Goal: Check status: Check status

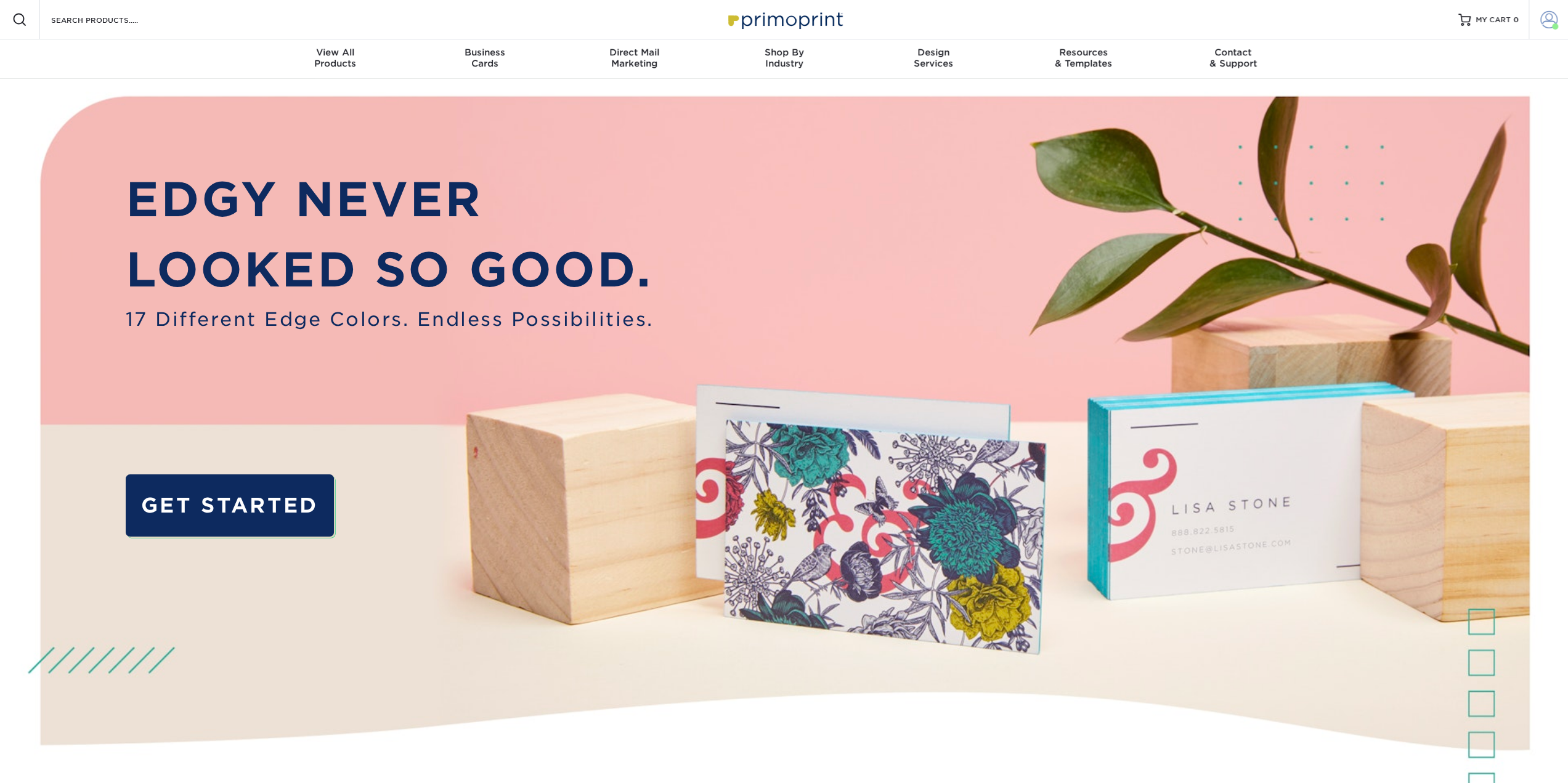
click at [1553, 27] on span at bounding box center [1555, 26] width 6 height 6
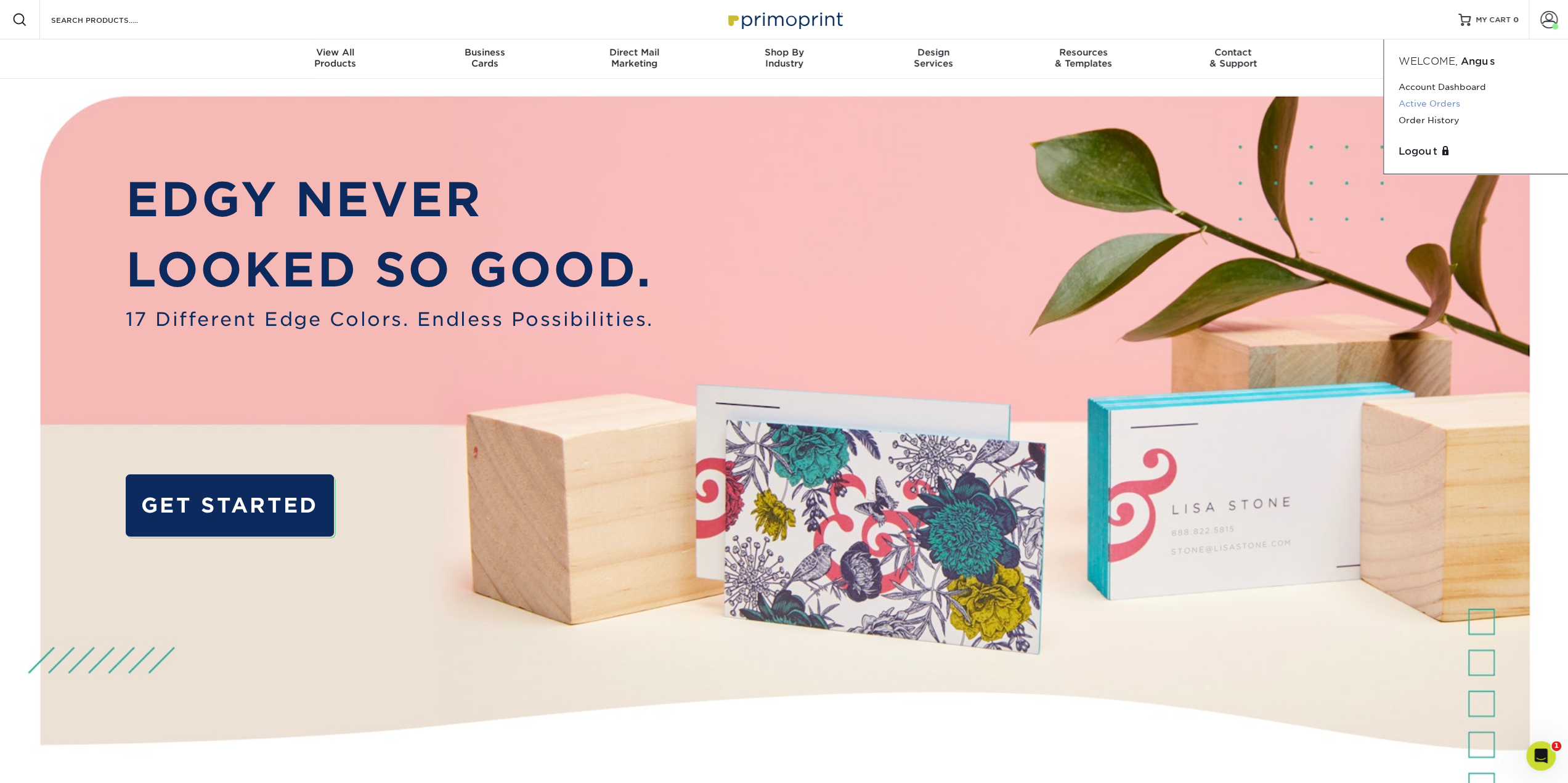
click at [1438, 107] on link "Active Orders" at bounding box center [1475, 104] width 155 height 16
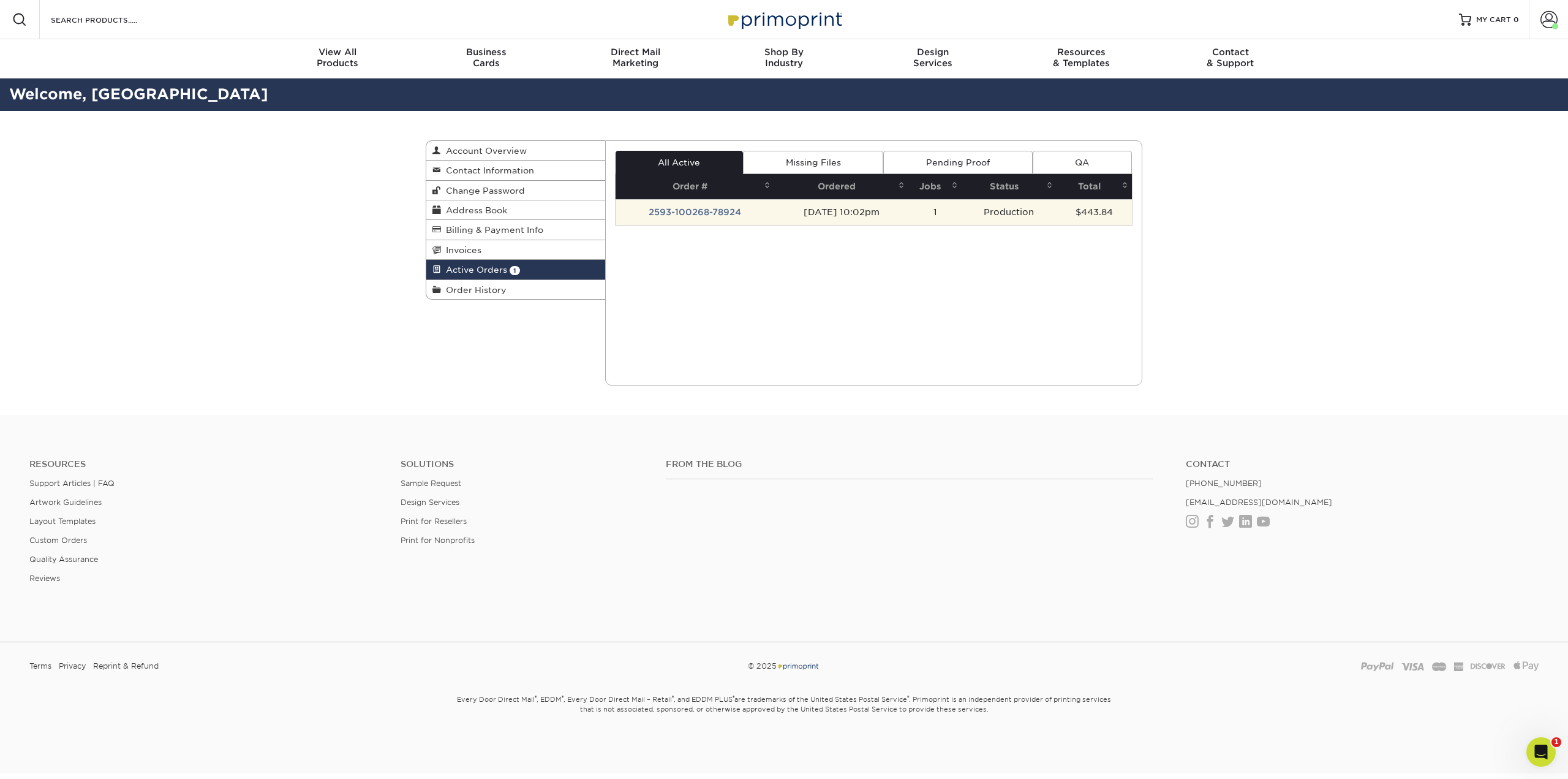
click at [678, 213] on td "2593-100268-78924" at bounding box center [695, 212] width 159 height 26
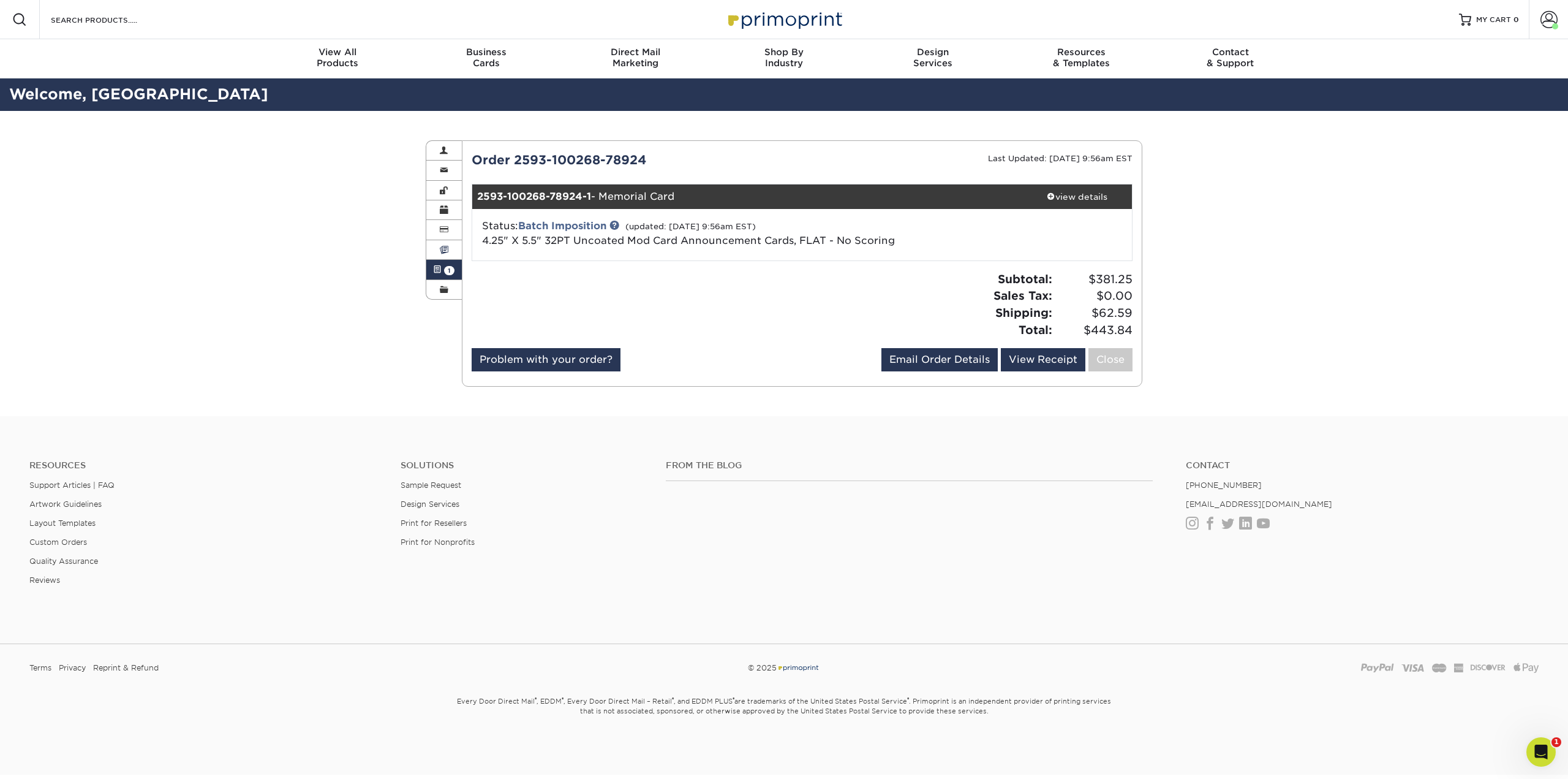
click at [444, 256] on link "Invoices" at bounding box center [444, 250] width 36 height 20
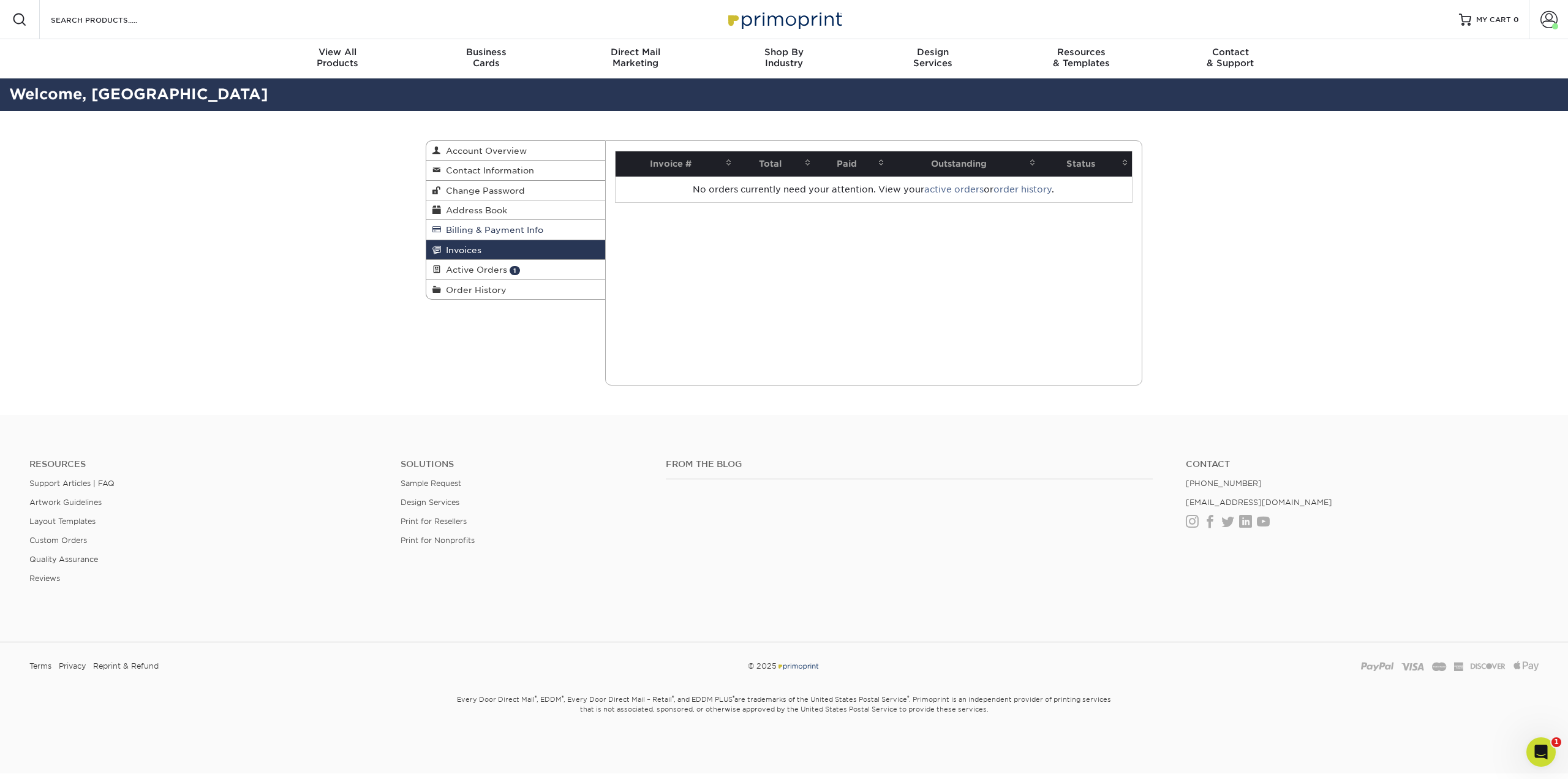
click at [453, 232] on span "Billing & Payment Info" at bounding box center [492, 230] width 103 height 10
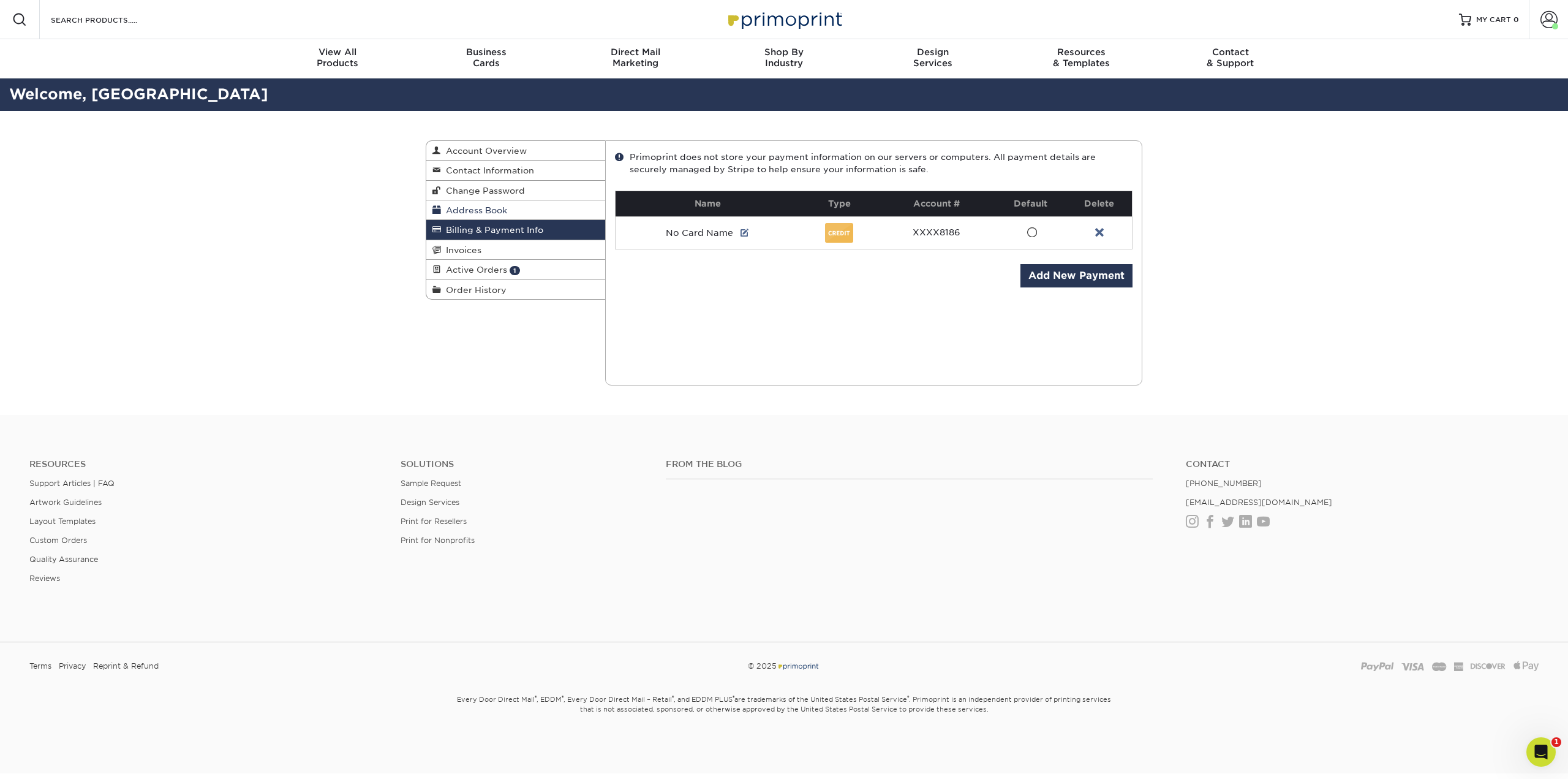
click at [457, 215] on link "Address Book" at bounding box center [516, 210] width 179 height 20
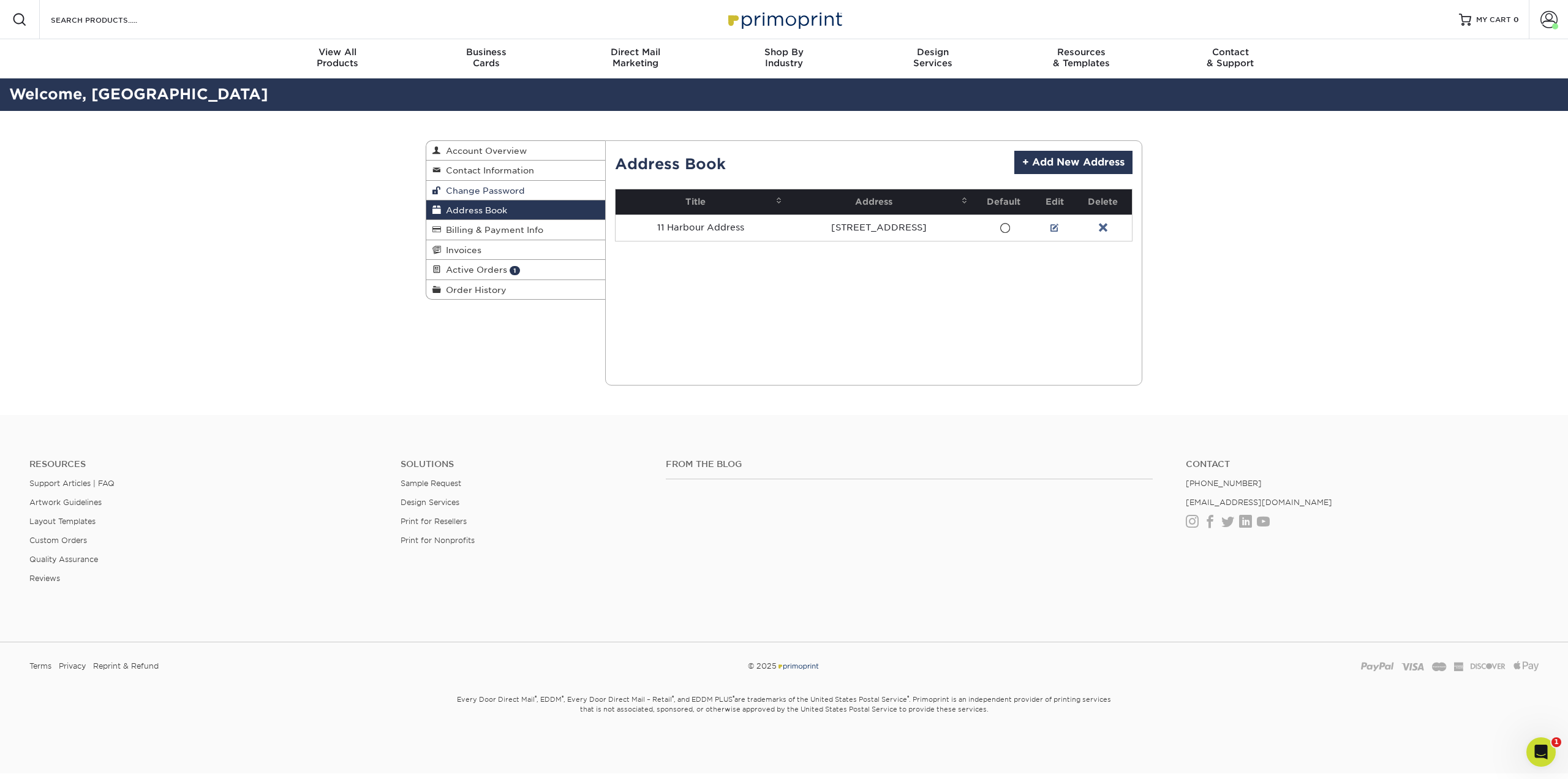
click at [458, 198] on link "Change Password" at bounding box center [516, 190] width 179 height 20
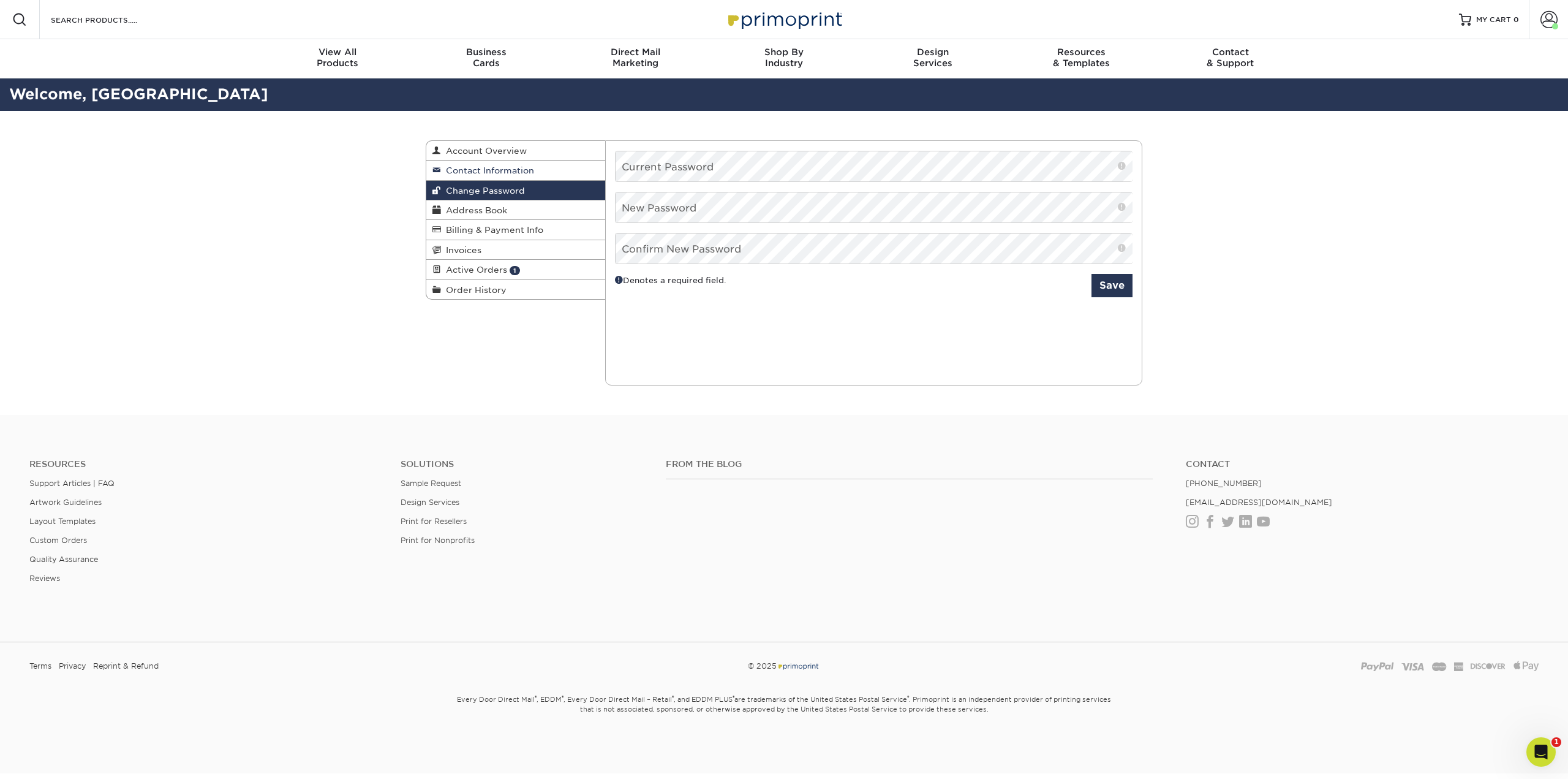
click at [468, 177] on link "Contact Information" at bounding box center [516, 170] width 179 height 20
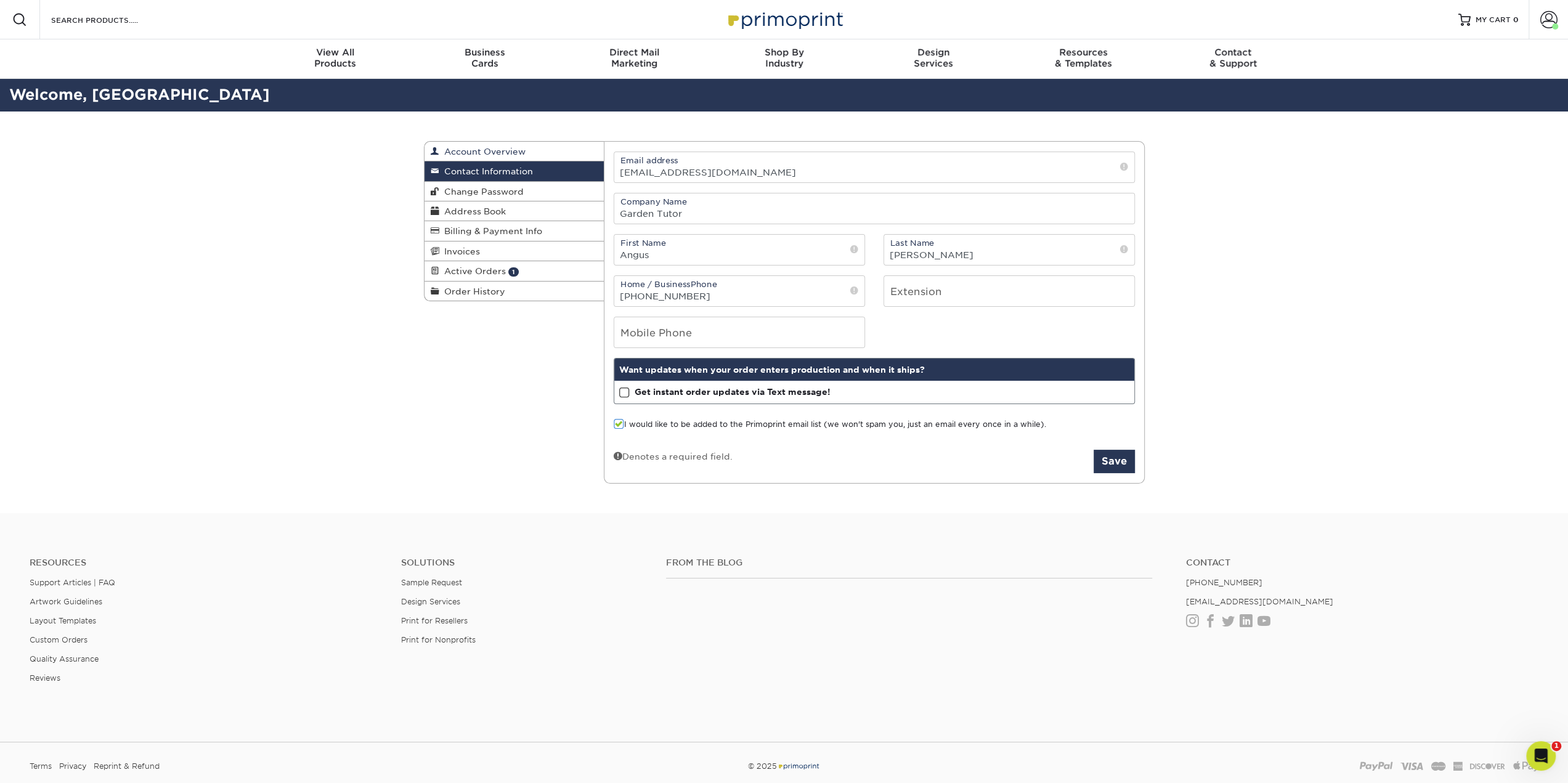
click at [475, 155] on span "Account Overview" at bounding box center [482, 151] width 86 height 10
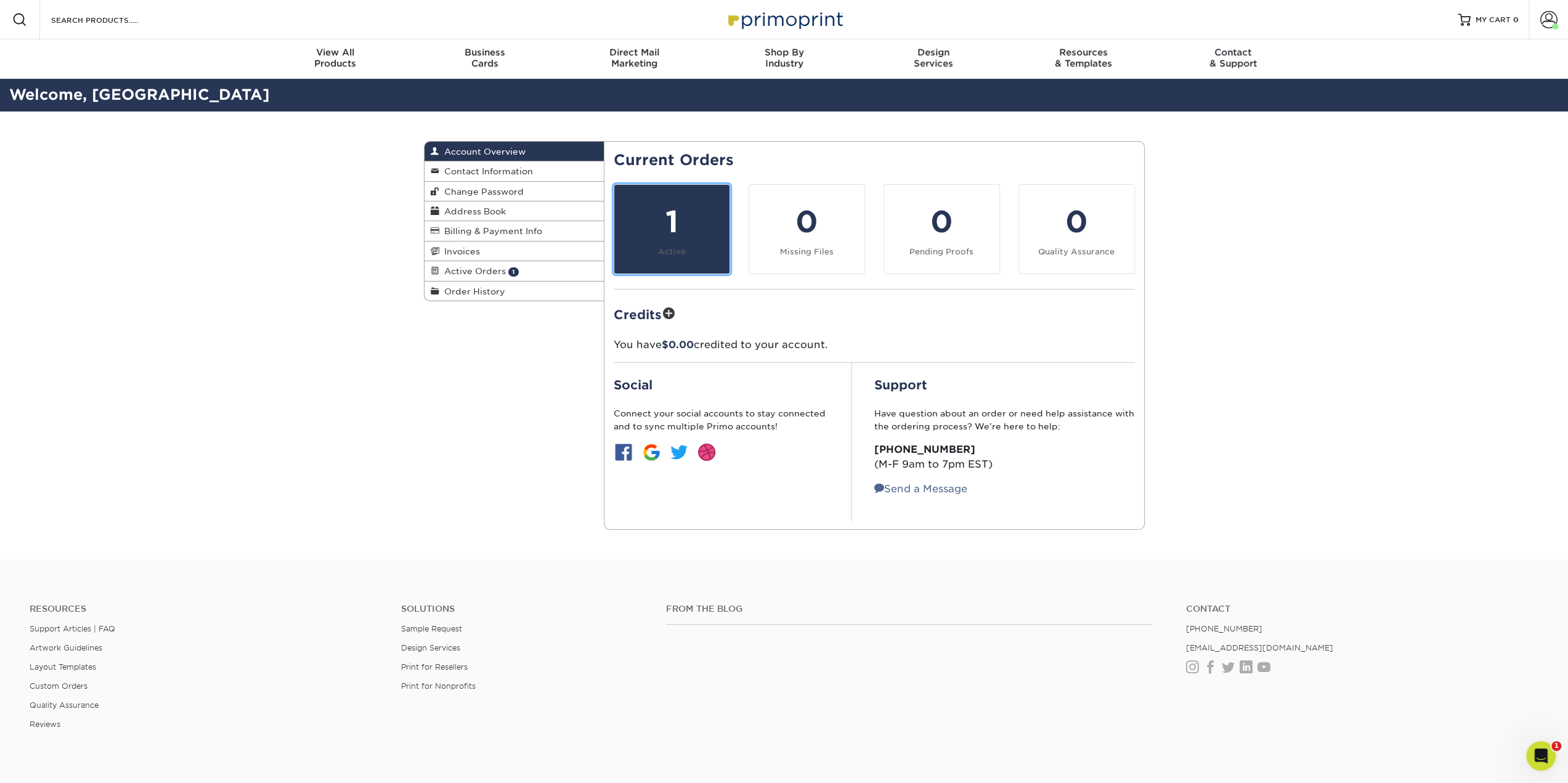
click at [675, 243] on link "1 Active" at bounding box center [671, 229] width 116 height 90
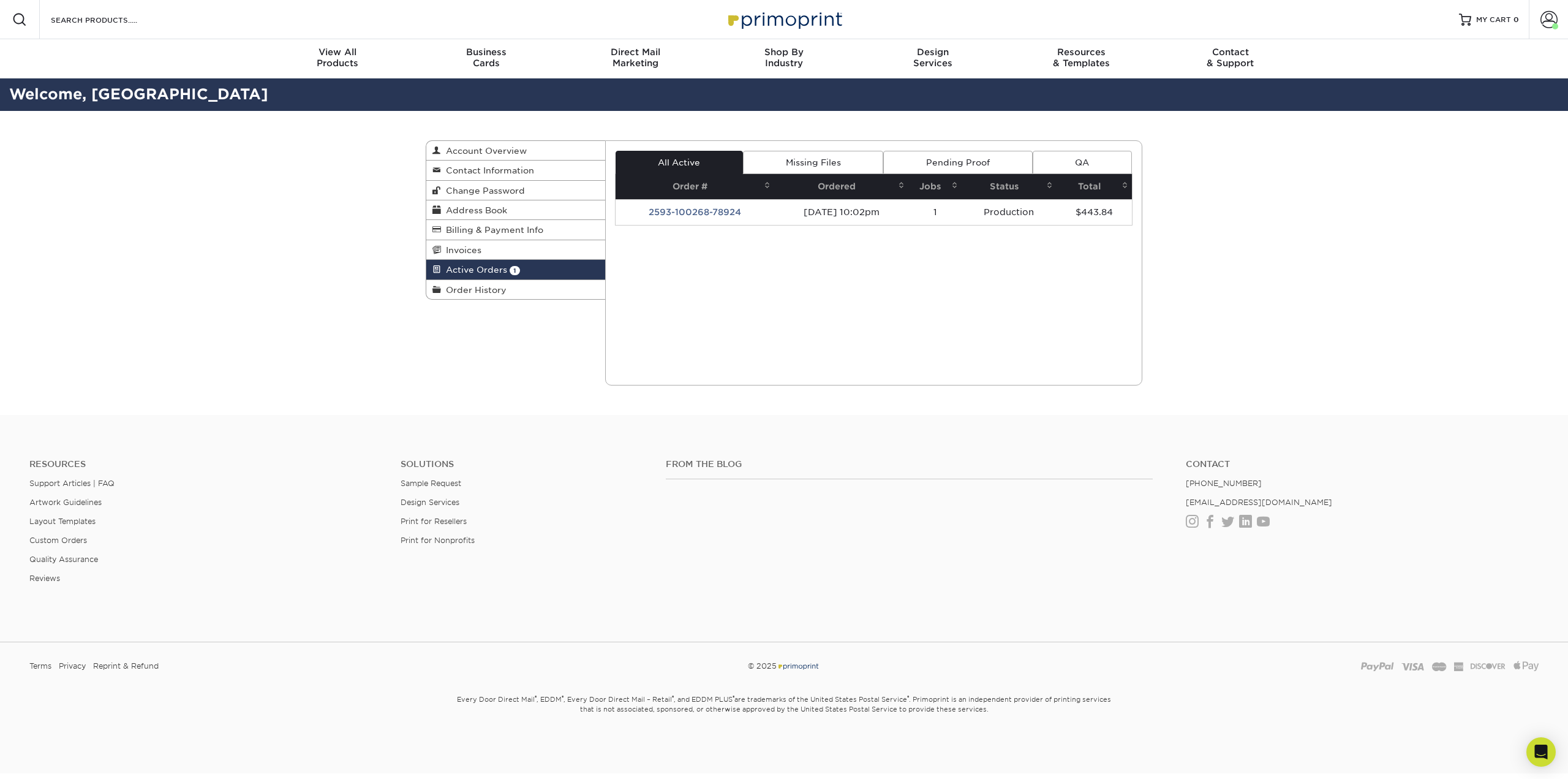
click at [697, 196] on th "Order #" at bounding box center [695, 186] width 159 height 25
click at [687, 208] on td "2593-100268-78924" at bounding box center [695, 212] width 159 height 26
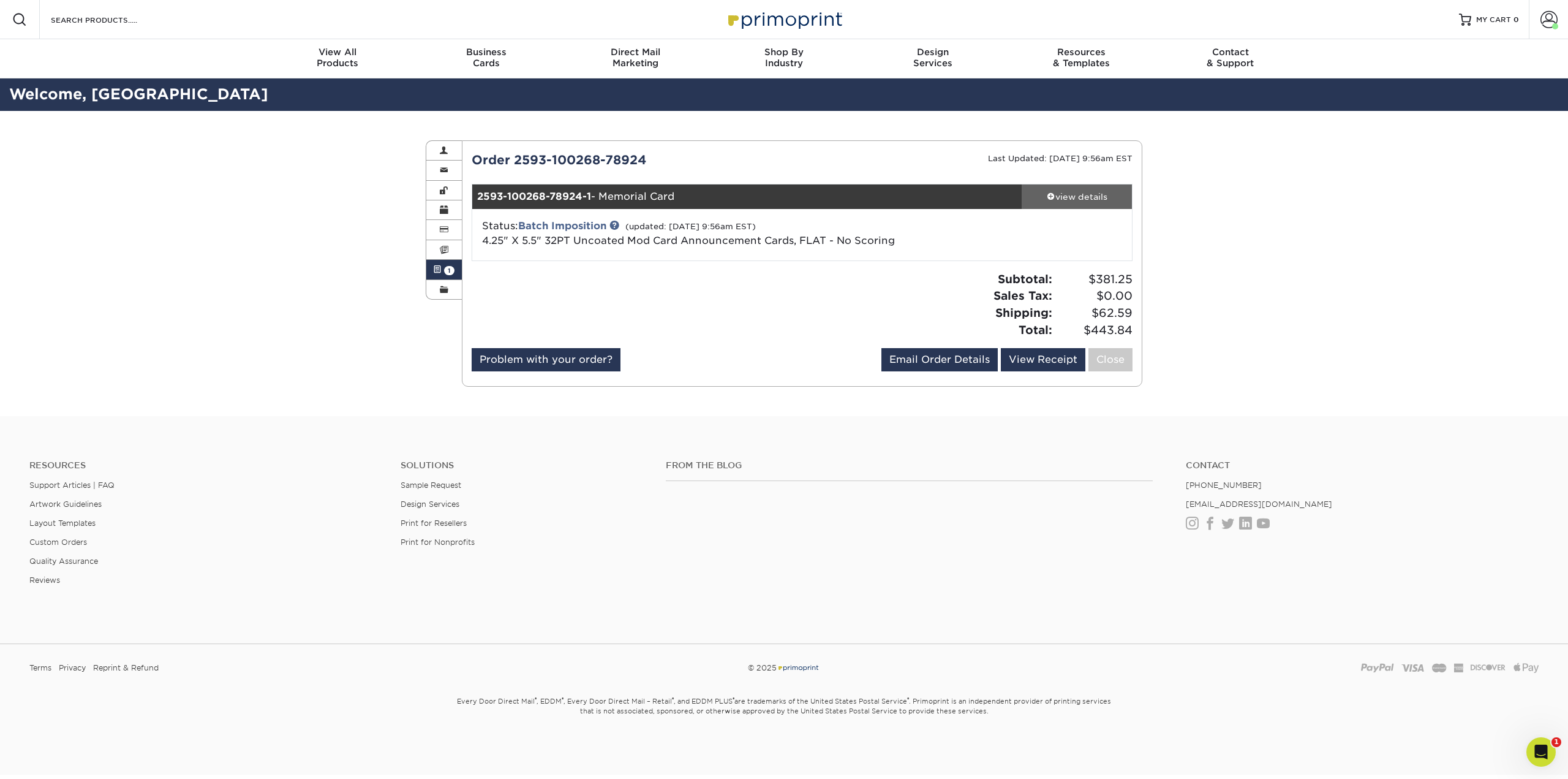
click at [1098, 206] on link "view details" at bounding box center [1076, 197] width 110 height 25
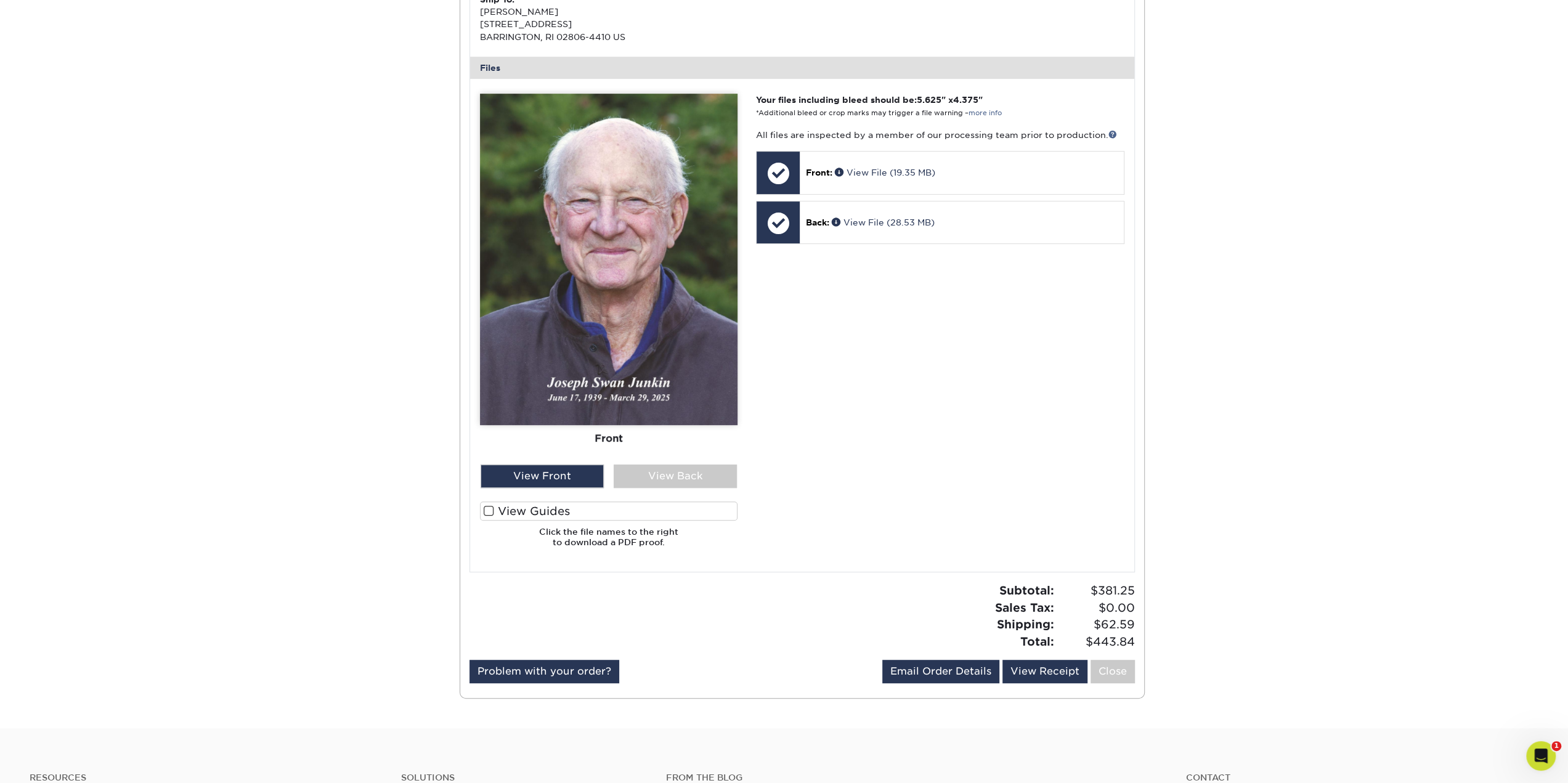
scroll to position [431, 0]
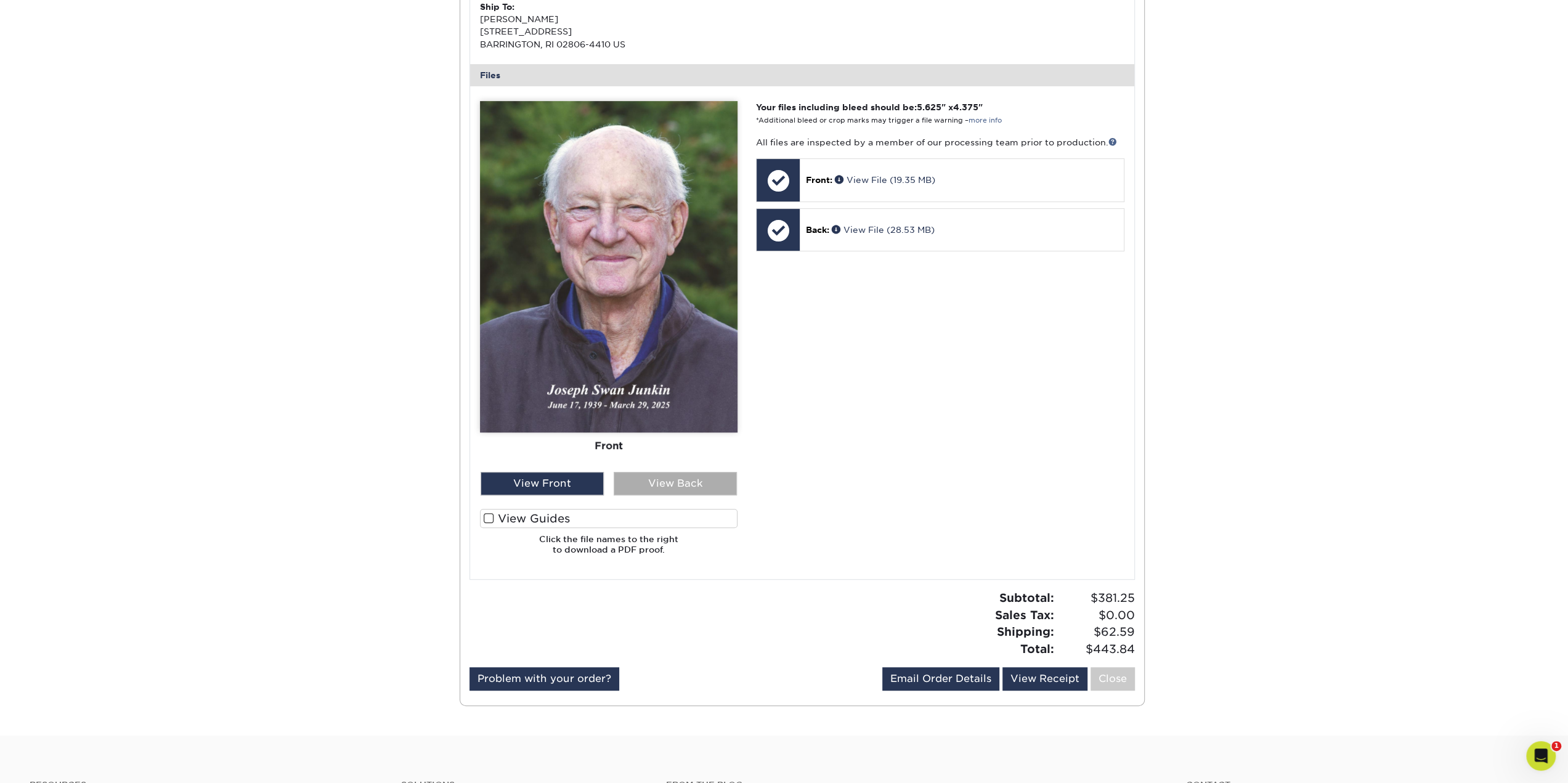
click at [659, 480] on div "View Back" at bounding box center [675, 483] width 123 height 23
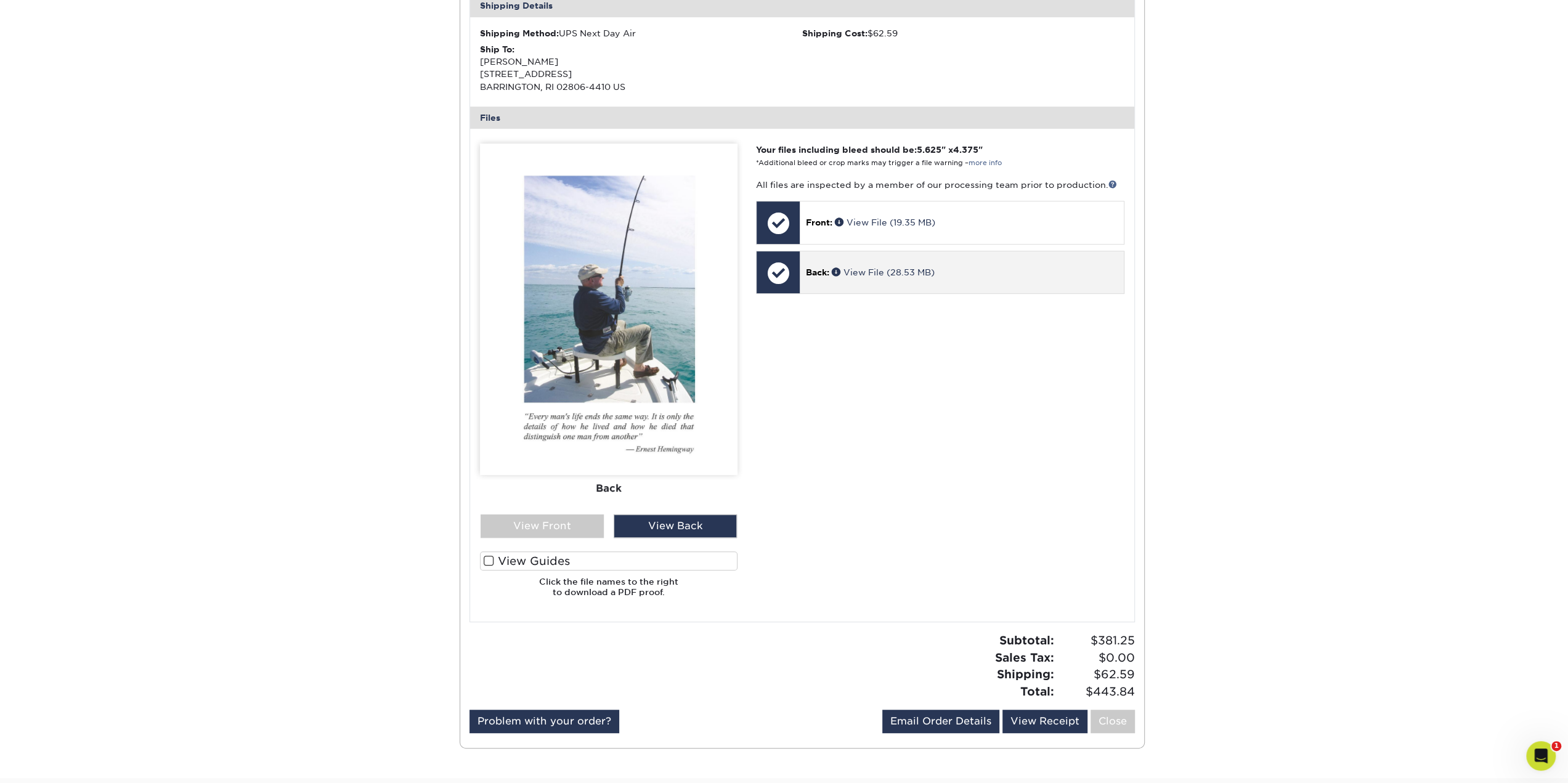
scroll to position [369, 0]
